Goal: Find specific fact: Find specific fact

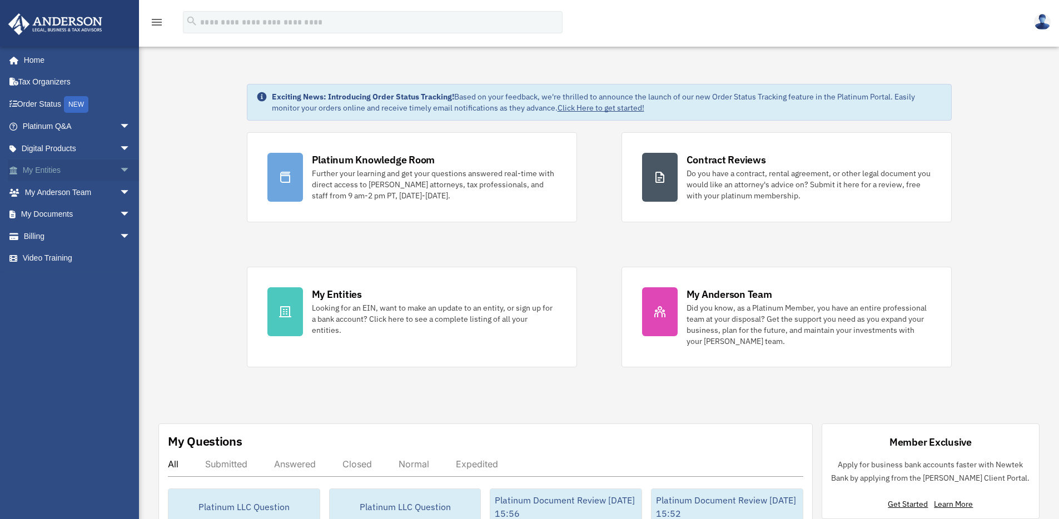
click at [66, 167] on link "My Entities arrow_drop_down" at bounding box center [78, 171] width 140 height 22
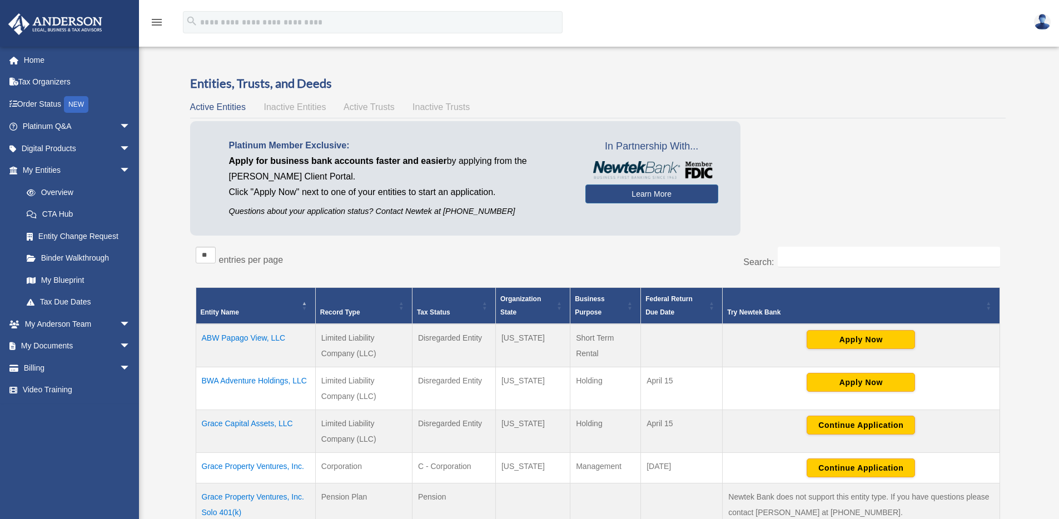
click at [247, 341] on td "ABW Papago View, LLC" at bounding box center [256, 345] width 120 height 43
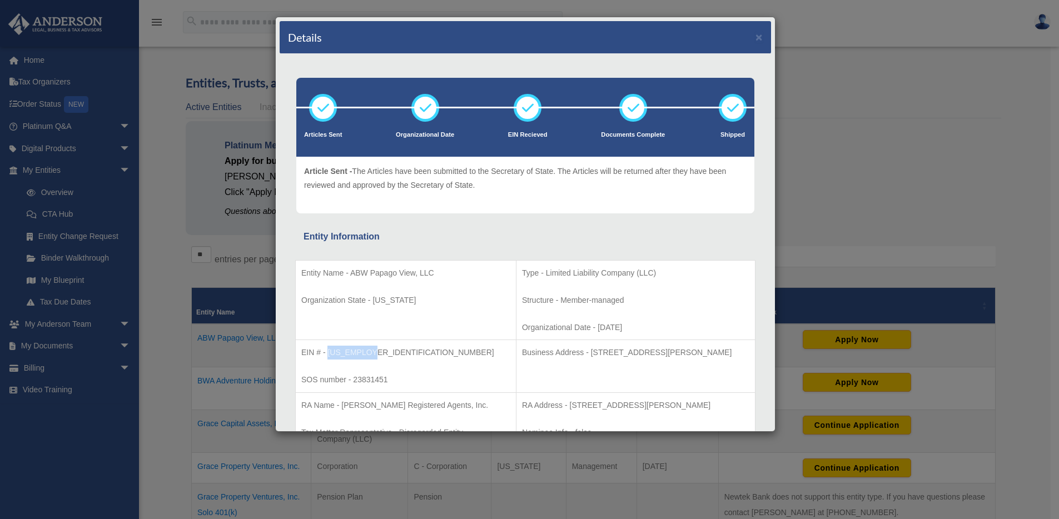
drag, startPoint x: 373, startPoint y: 351, endPoint x: 329, endPoint y: 354, distance: 44.0
click at [329, 354] on p "EIN # - [US_EMPLOYER_IDENTIFICATION_NUMBER]" at bounding box center [405, 353] width 209 height 14
copy p "[US_EMPLOYER_IDENTIFICATION_NUMBER]"
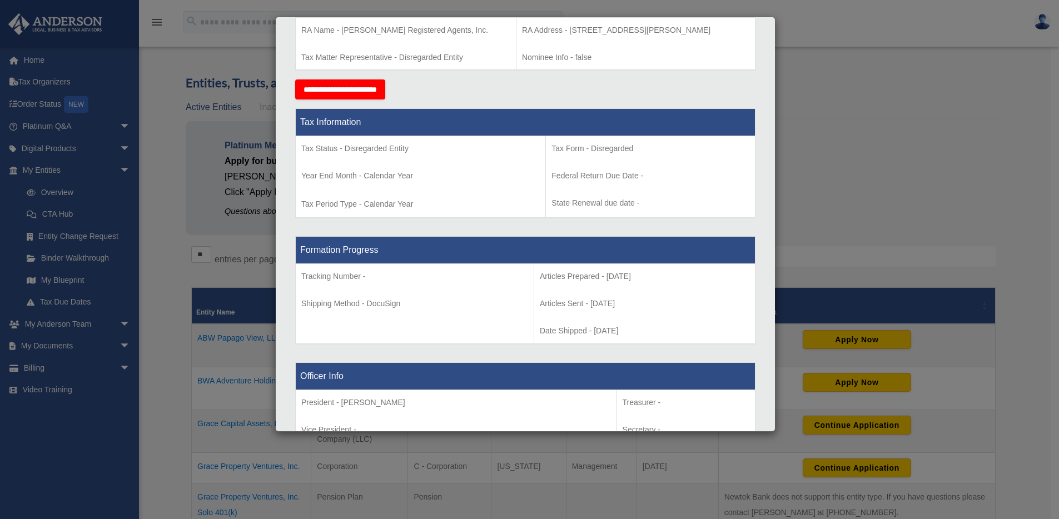
scroll to position [563, 0]
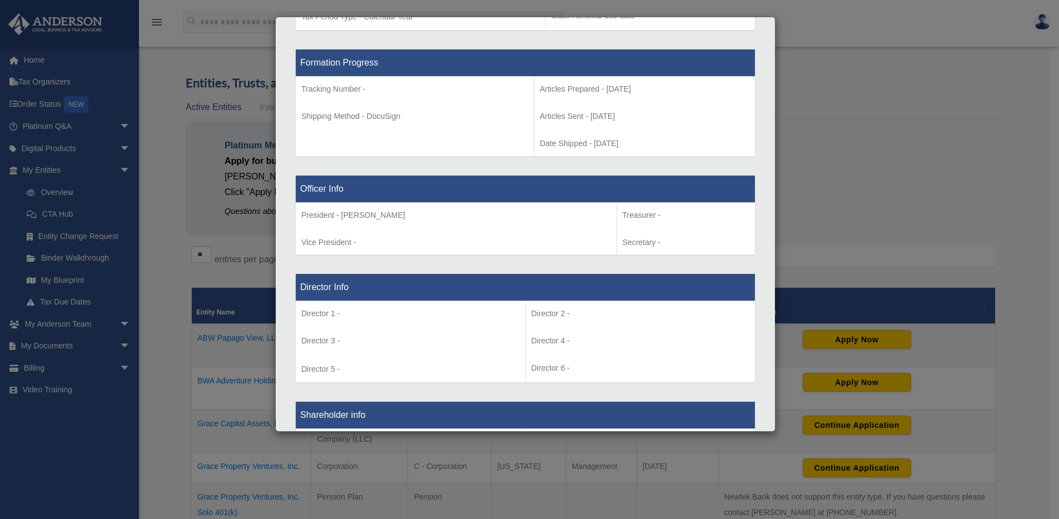
click at [417, 138] on td "Tracking Number - Shipping Method - DocuSign" at bounding box center [415, 117] width 238 height 80
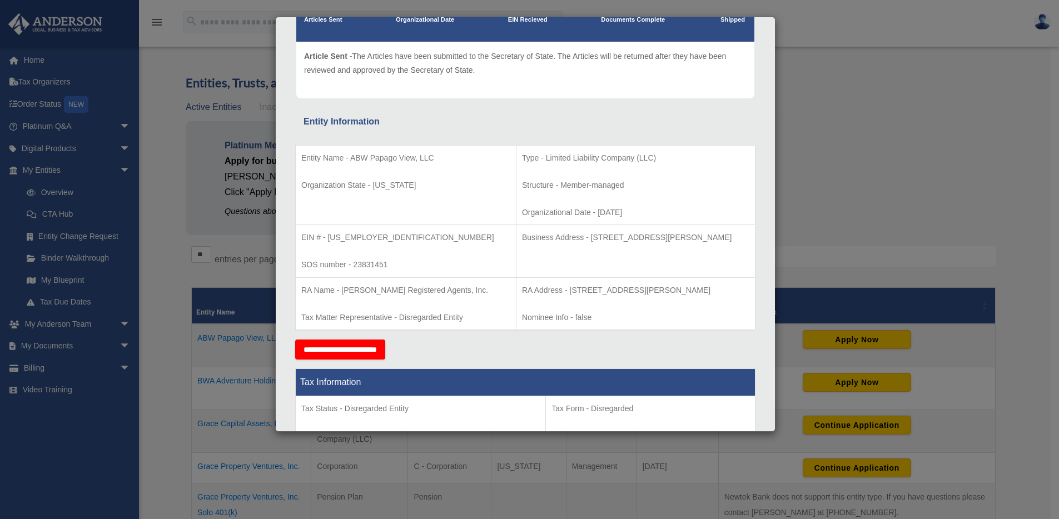
scroll to position [101, 0]
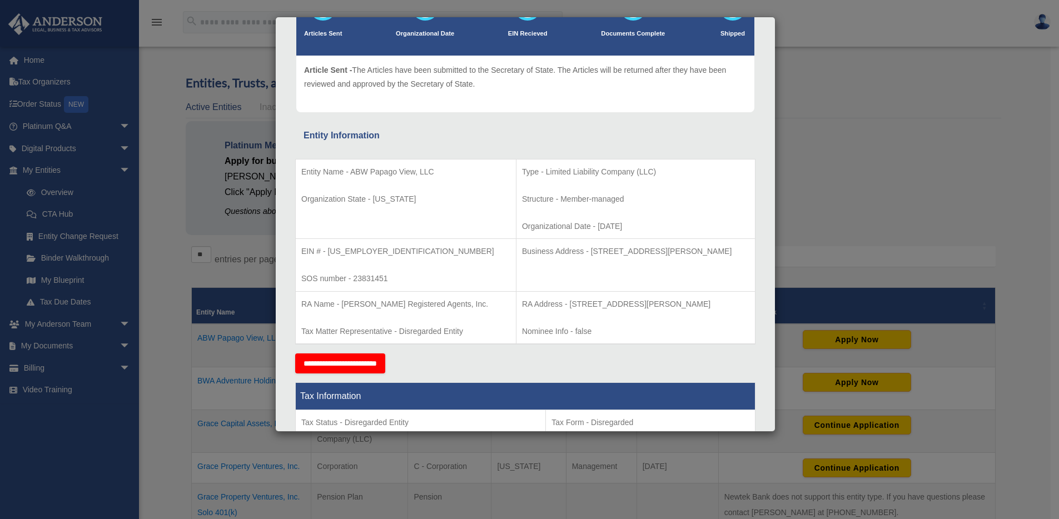
click at [558, 255] on p "Business Address - [STREET_ADDRESS][PERSON_NAME]" at bounding box center [635, 252] width 227 height 14
drag, startPoint x: 552, startPoint y: 251, endPoint x: 727, endPoint y: 250, distance: 175.1
click at [727, 250] on p "Business Address - [STREET_ADDRESS][PERSON_NAME]" at bounding box center [635, 252] width 227 height 14
copy p "[STREET_ADDRESS][PERSON_NAME]"
